Goal: Communication & Community: Answer question/provide support

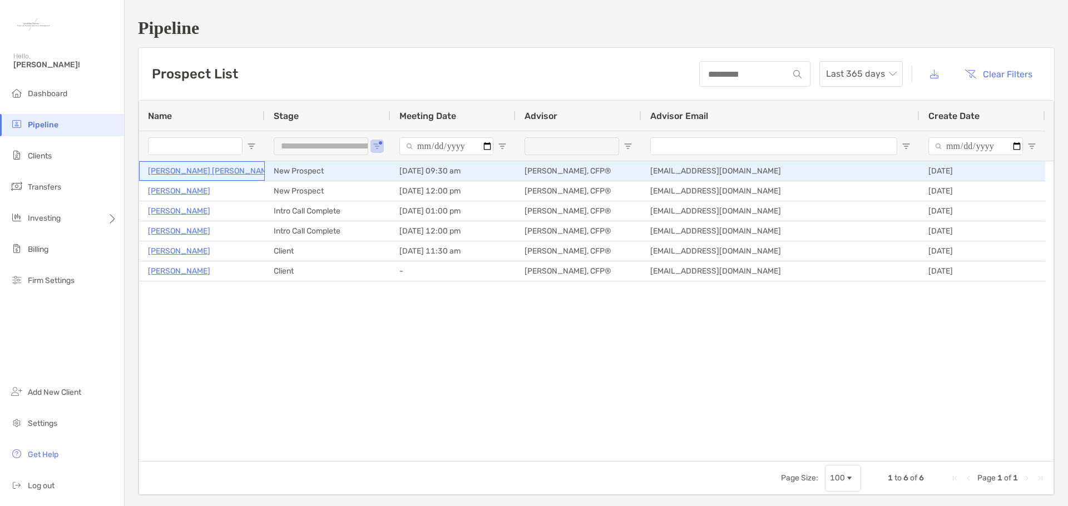
click at [195, 173] on p "[PERSON_NAME] [PERSON_NAME]" at bounding box center [211, 171] width 126 height 14
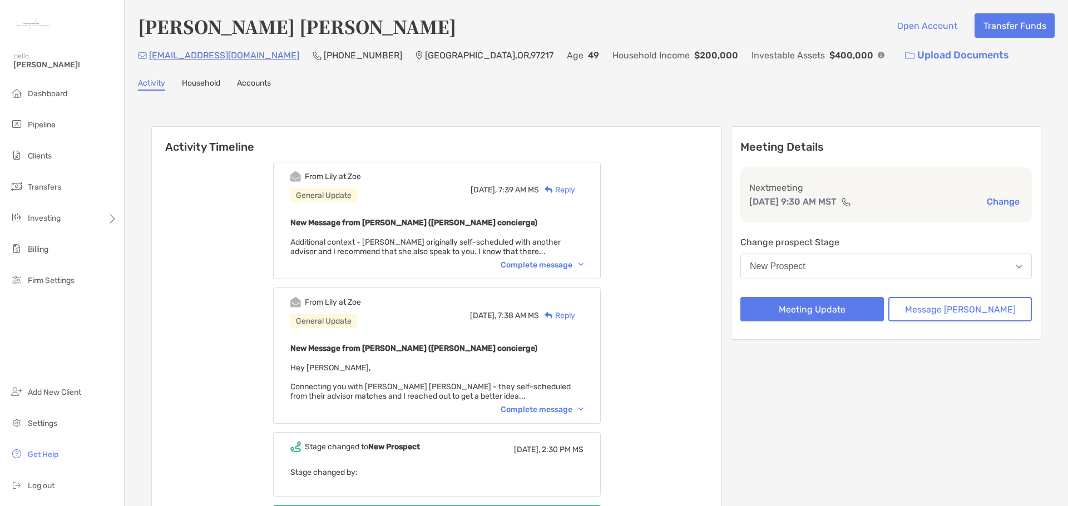
click at [555, 409] on div "Complete message" at bounding box center [542, 409] width 83 height 9
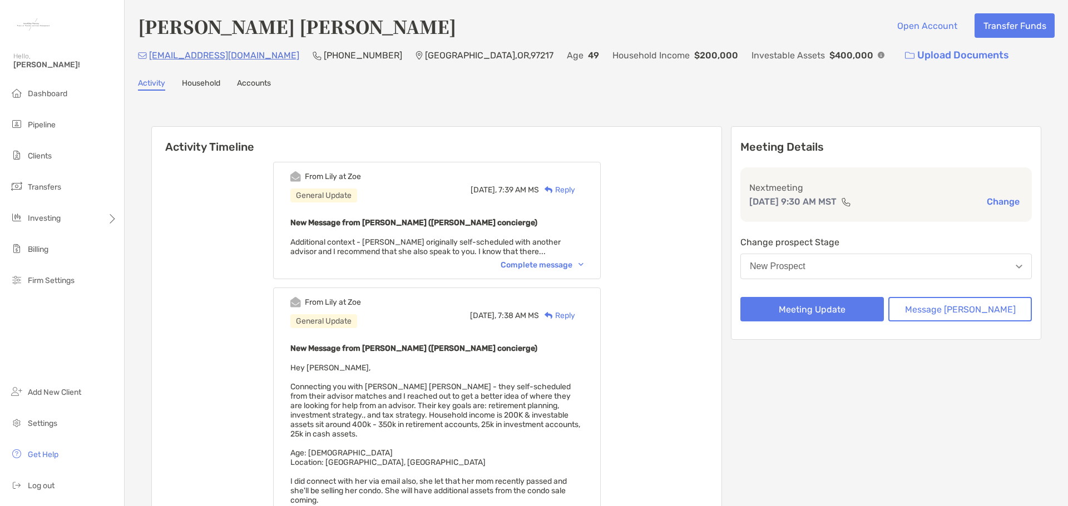
scroll to position [111, 0]
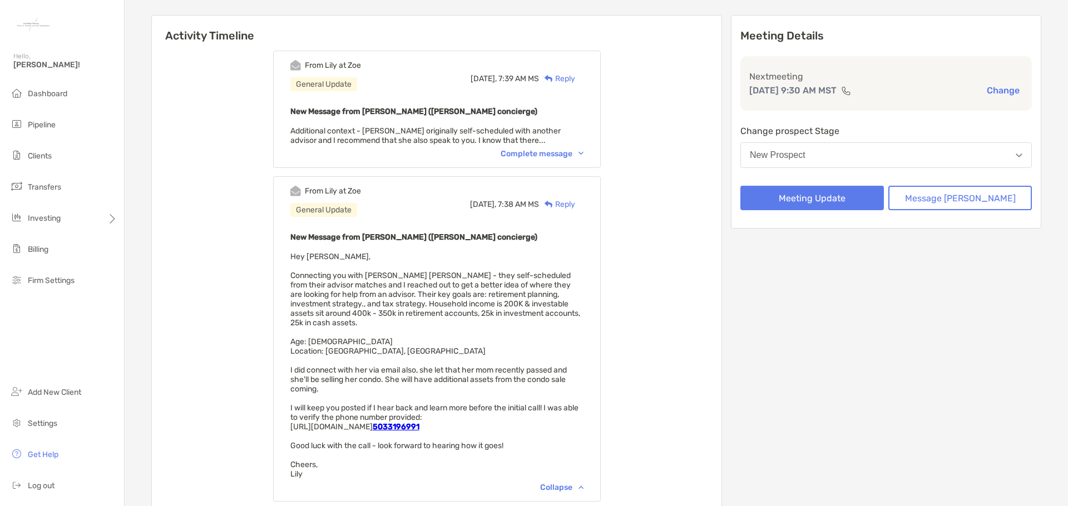
click at [575, 202] on div "Reply" at bounding box center [557, 205] width 36 height 12
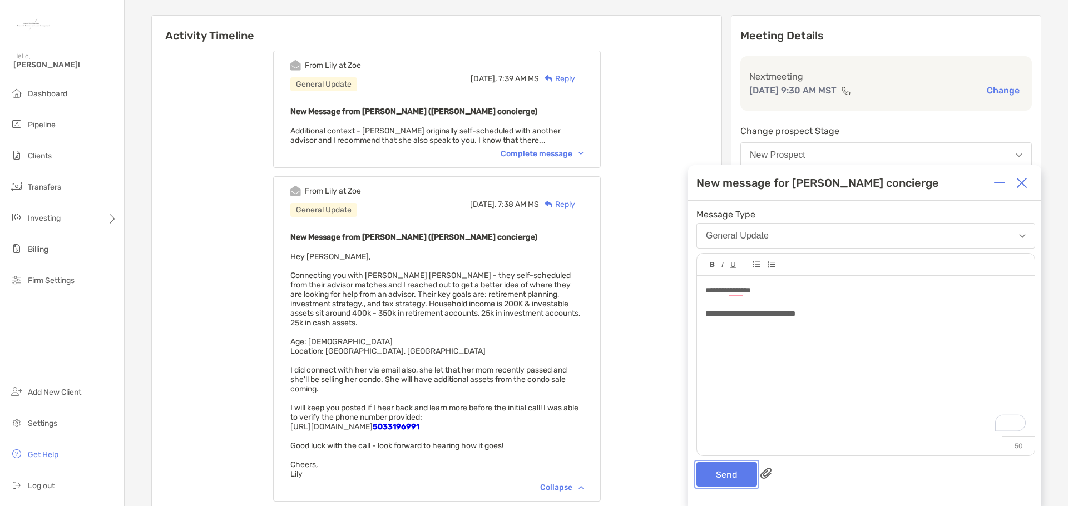
click at [730, 480] on button "Send" at bounding box center [727, 474] width 61 height 24
